Goal: Navigation & Orientation: Understand site structure

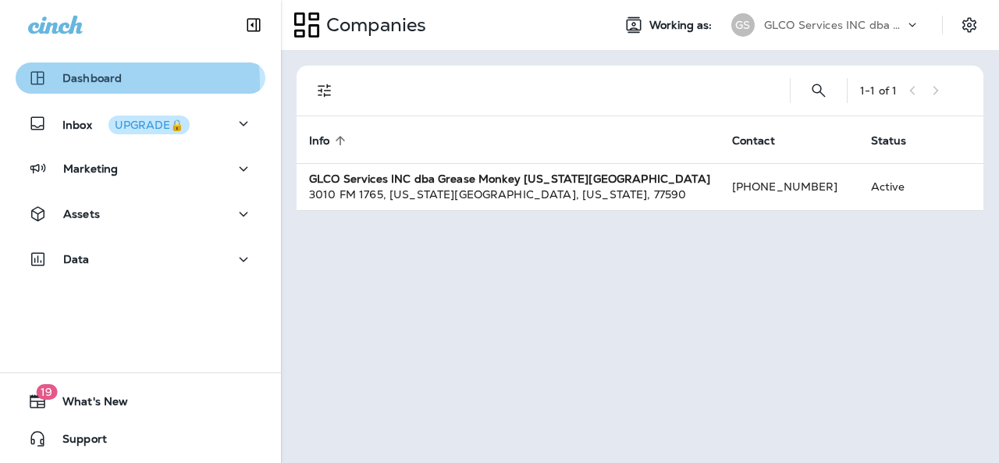
click at [59, 84] on div "Dashboard" at bounding box center [75, 78] width 94 height 19
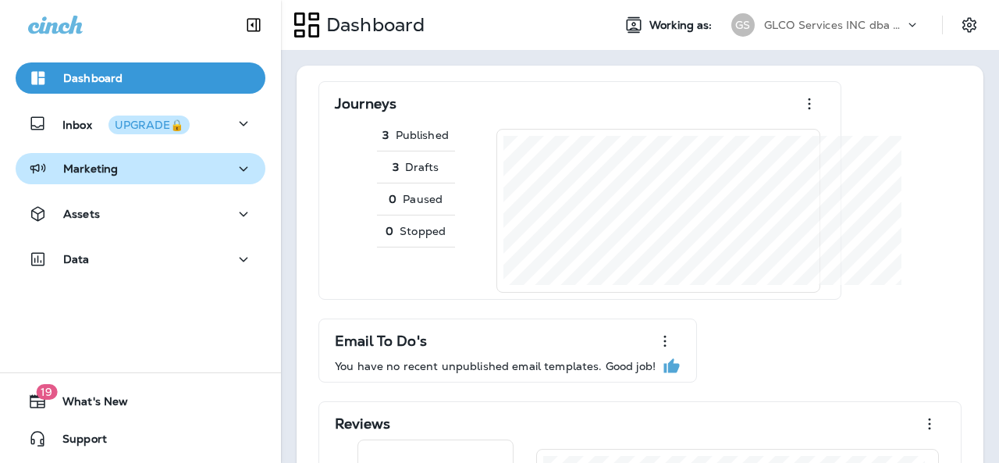
click at [150, 175] on div "Marketing" at bounding box center [140, 169] width 225 height 20
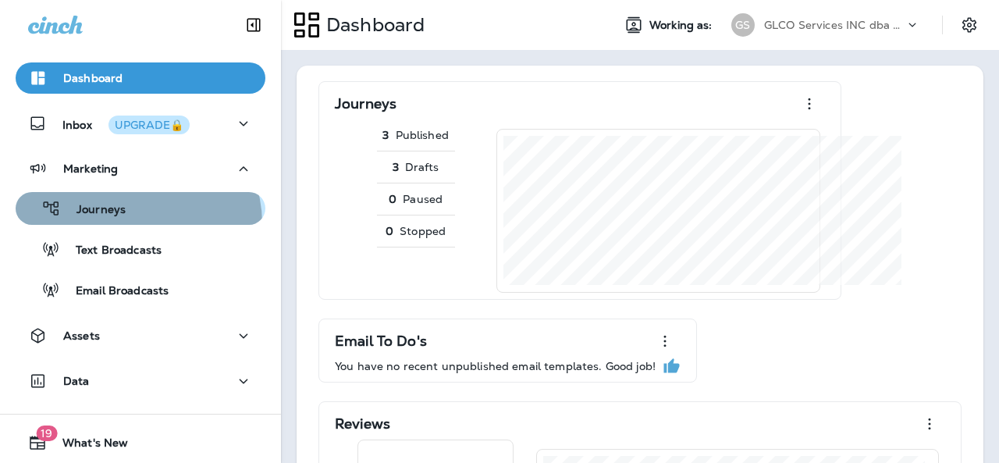
click at [136, 223] on button "Journeys" at bounding box center [141, 208] width 250 height 33
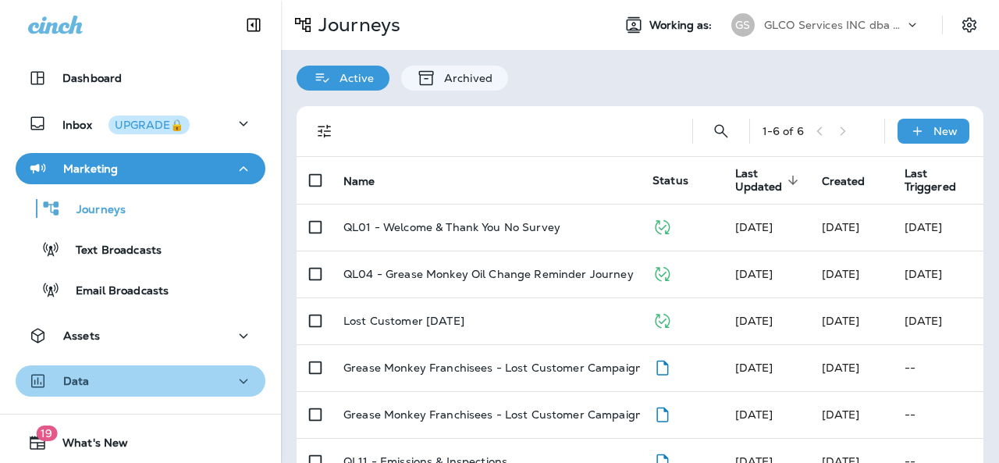
click at [210, 376] on div "Data" at bounding box center [140, 382] width 225 height 20
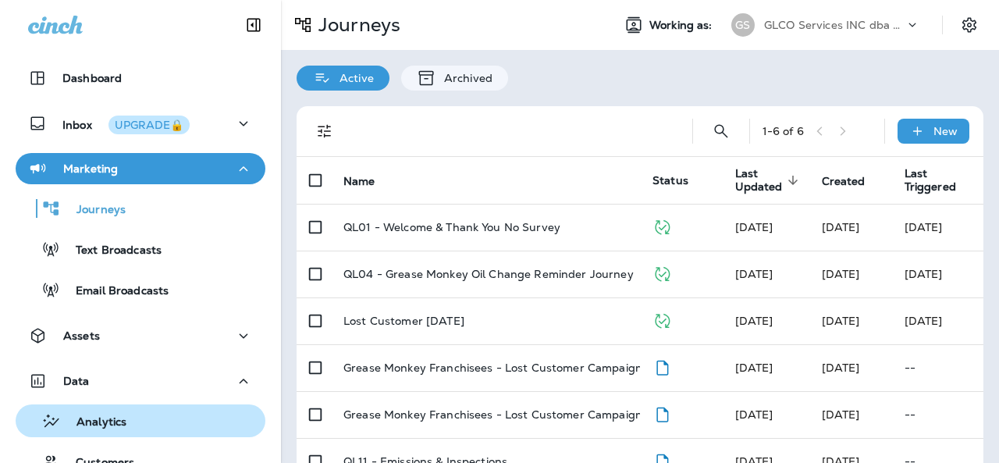
click at [153, 414] on div "Analytics" at bounding box center [140, 420] width 237 height 23
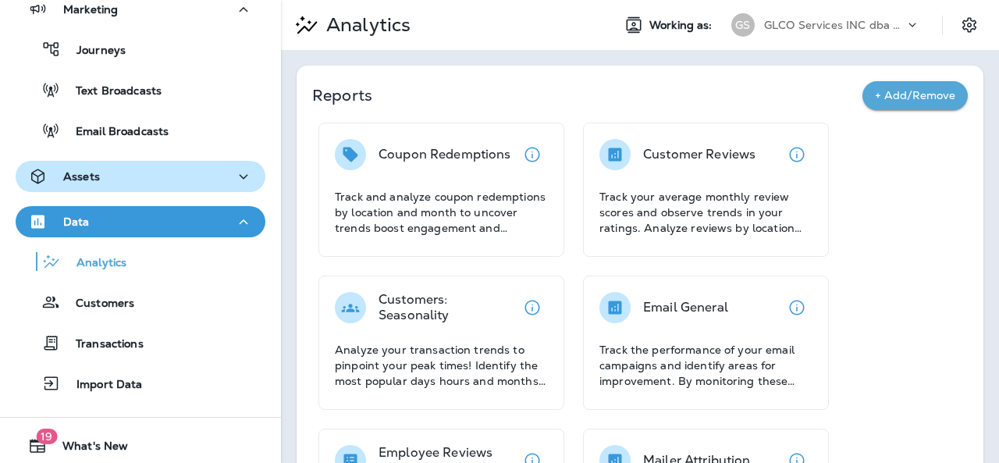
scroll to position [160, 0]
click at [237, 183] on icon "button" at bounding box center [243, 176] width 19 height 20
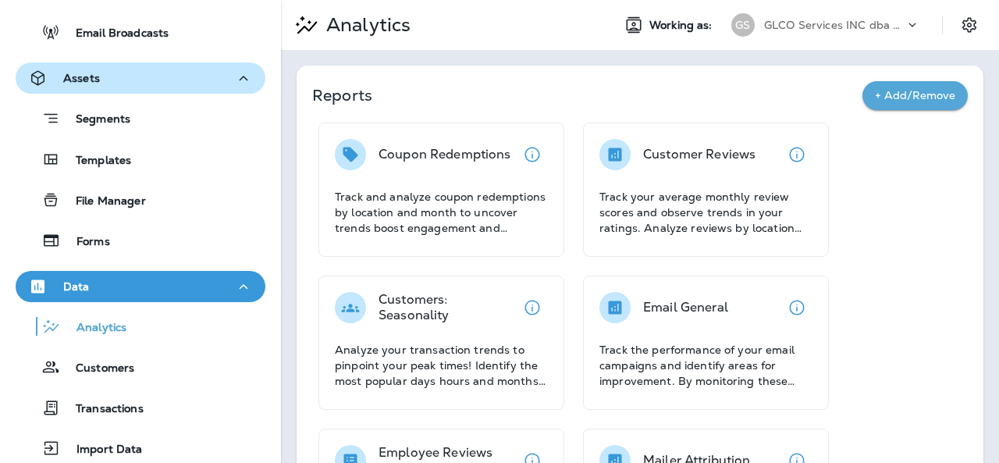
scroll to position [342, 0]
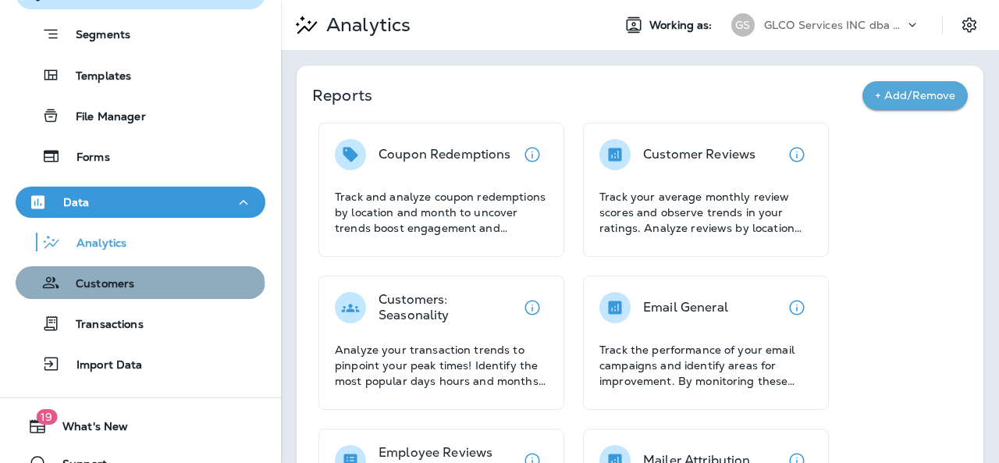
click at [139, 286] on div "Customers" at bounding box center [140, 282] width 237 height 23
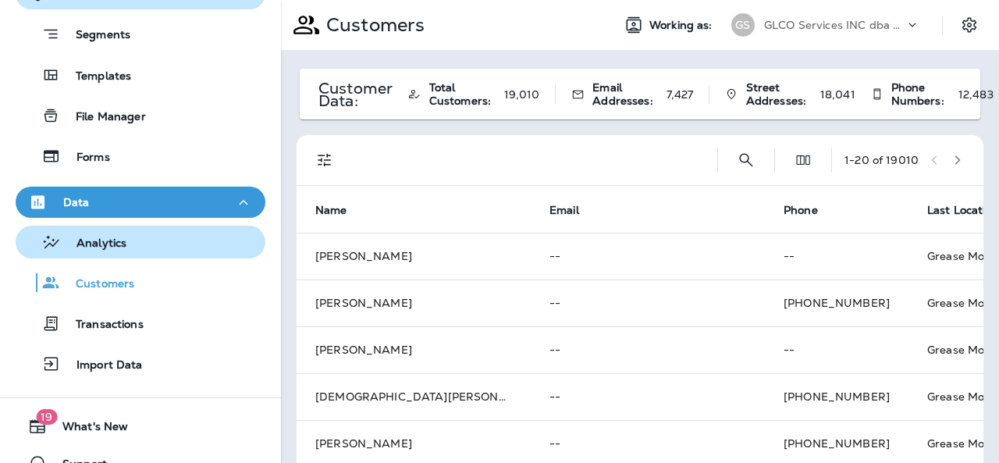
click at [126, 249] on div "Analytics" at bounding box center [140, 241] width 237 height 23
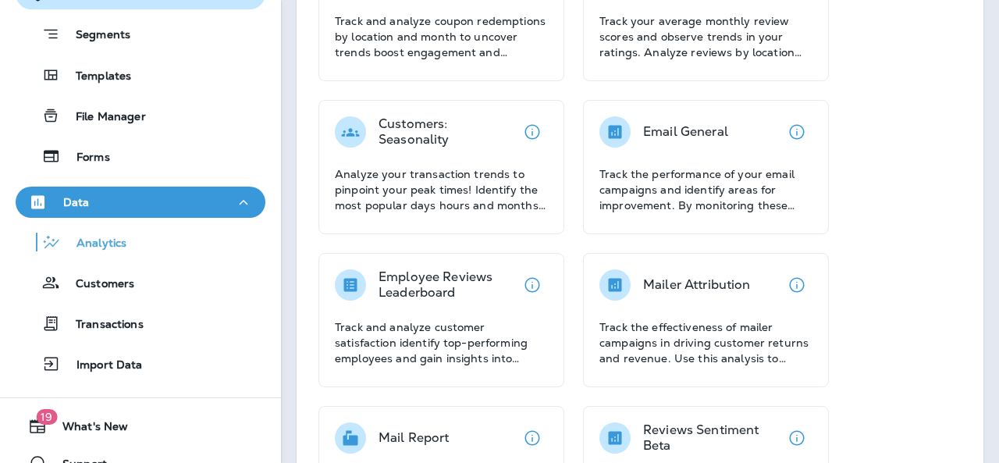
scroll to position [190, 0]
